Goal: Information Seeking & Learning: Learn about a topic

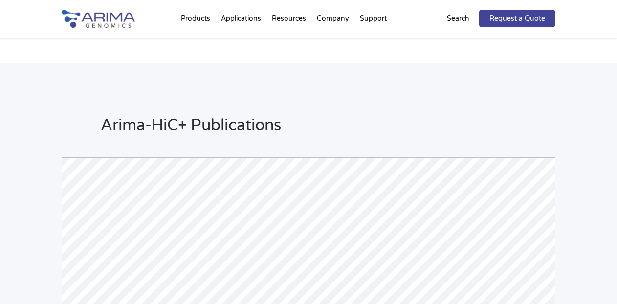
scroll to position [2211, 0]
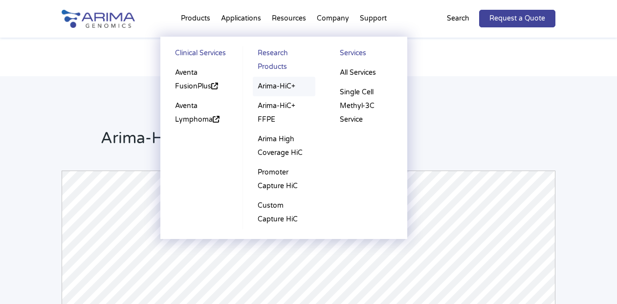
click at [279, 87] on link "Arima-HiC+" at bounding box center [284, 87] width 62 height 20
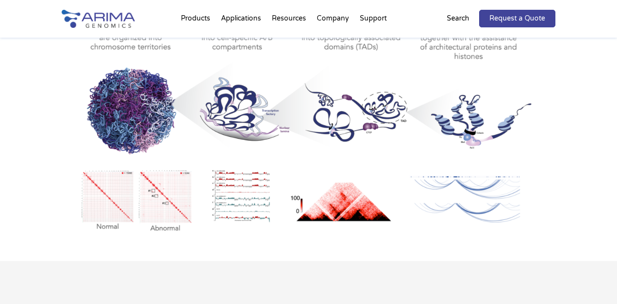
scroll to position [547, 0]
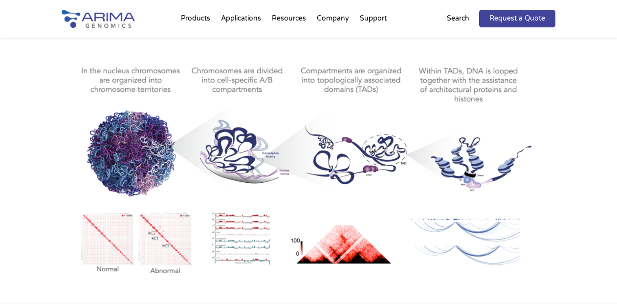
click at [289, 183] on img at bounding box center [309, 164] width 494 height 229
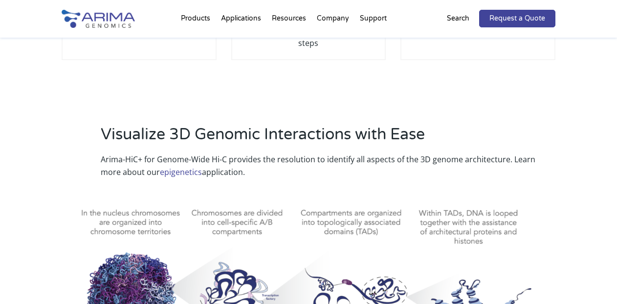
scroll to position [390, 0]
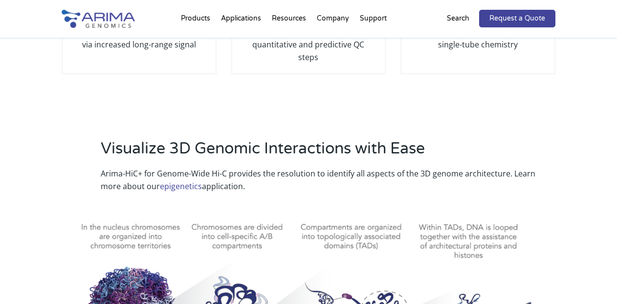
click at [160, 181] on link "epigenetics" at bounding box center [181, 186] width 42 height 11
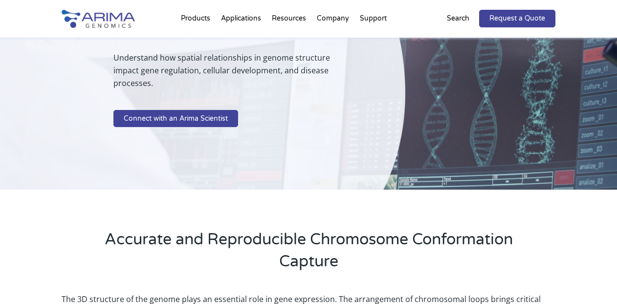
scroll to position [117, 0]
